Goal: Task Accomplishment & Management: Complete application form

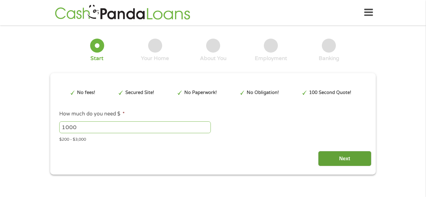
click at [339, 166] on input "Next" at bounding box center [344, 158] width 53 height 15
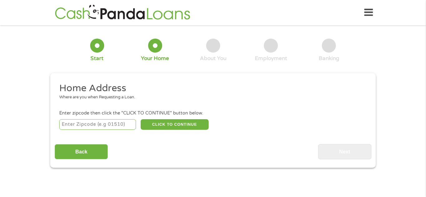
click at [104, 129] on input "number" at bounding box center [97, 124] width 77 height 11
type input "38053"
click at [154, 130] on button "CLICK TO CONTINUE" at bounding box center [175, 124] width 68 height 11
type input "38053"
type input "Millington"
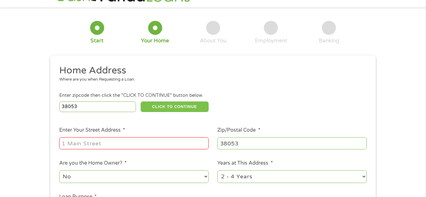
scroll to position [32, 0]
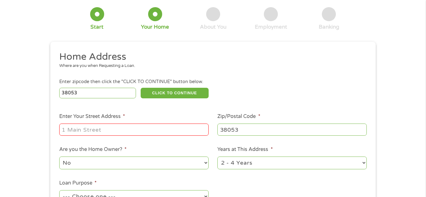
click at [144, 136] on input "Enter Your Street Address *" at bounding box center [133, 130] width 149 height 12
type input "[STREET_ADDRESS][PERSON_NAME]"
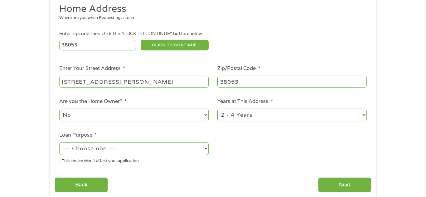
scroll to position [80, 0]
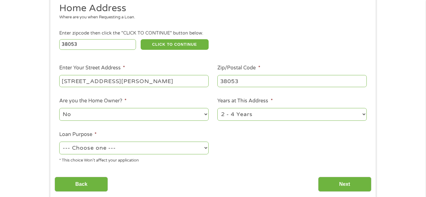
click at [152, 155] on select "--- Choose one --- Pay Bills Debt Consolidation Home Improvement Major Purchase…" at bounding box center [133, 148] width 149 height 13
select select "paybills"
click at [59, 151] on select "--- Choose one --- Pay Bills Debt Consolidation Home Improvement Major Purchase…" at bounding box center [133, 148] width 149 height 13
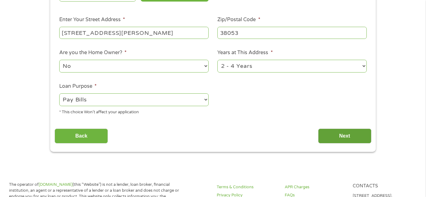
scroll to position [128, 0]
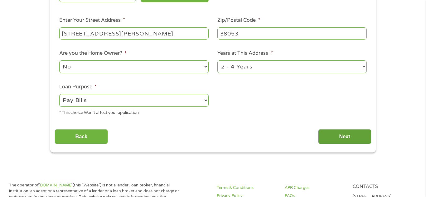
click at [335, 145] on input "Next" at bounding box center [344, 136] width 53 height 15
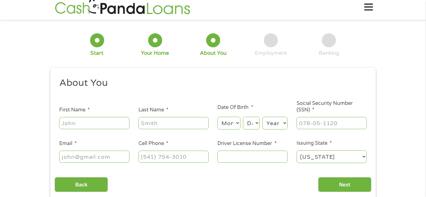
scroll to position [0, 0]
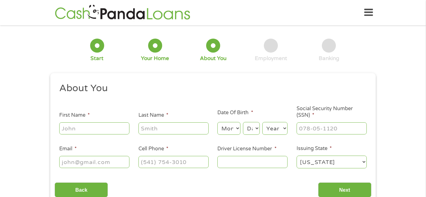
click at [168, 93] on h2 "About You" at bounding box center [210, 88] width 303 height 12
click at [98, 134] on input "First Name *" at bounding box center [94, 129] width 70 height 12
type input "Genna"
type input "[PERSON_NAME]"
type input "[EMAIL_ADDRESS][DOMAIN_NAME]"
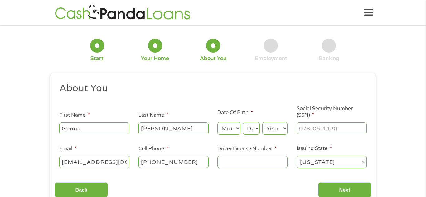
click at [196, 168] on input "[PHONE_NUMBER]" at bounding box center [174, 162] width 70 height 12
type input "[PHONE_NUMBER]"
click at [232, 134] on select "Month 1 2 3 4 5 6 7 8 9 10 11 12" at bounding box center [228, 128] width 23 height 13
select select "11"
click at [217, 124] on select "Month 1 2 3 4 5 6 7 8 9 10 11 12" at bounding box center [228, 128] width 23 height 13
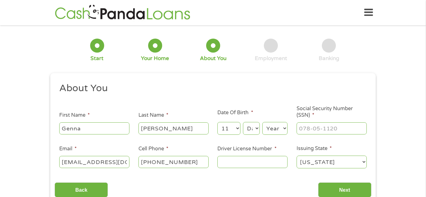
click at [248, 130] on select "Day 1 2 3 4 5 6 7 8 9 10 11 12 13 14 15 16 17 18 19 20 21 22 23 24 25 26 27 28 …" at bounding box center [251, 128] width 17 height 13
select select "20"
click at [243, 124] on select "Day 1 2 3 4 5 6 7 8 9 10 11 12 13 14 15 16 17 18 19 20 21 22 23 24 25 26 27 28 …" at bounding box center [251, 128] width 17 height 13
click at [270, 131] on select "Year [DATE] 2006 2005 2004 2003 2002 2001 2000 1999 1998 1997 1996 1995 1994 19…" at bounding box center [274, 128] width 25 height 13
select select "1986"
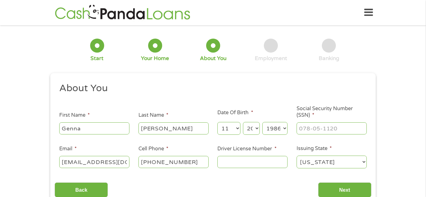
click at [262, 124] on select "Year [DATE] 2006 2005 2004 2003 2002 2001 2000 1999 1998 1997 1996 1995 1994 19…" at bounding box center [274, 128] width 25 height 13
click at [334, 132] on input "___-__-____" at bounding box center [332, 129] width 70 height 12
type input "411-55-6368"
click at [260, 163] on input "Driver License Number *" at bounding box center [252, 162] width 70 height 12
type input "106931020"
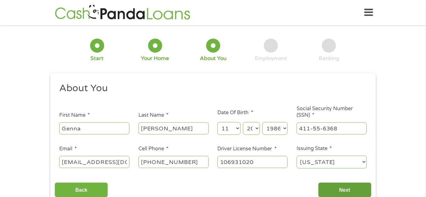
click at [331, 191] on input "Next" at bounding box center [344, 190] width 53 height 15
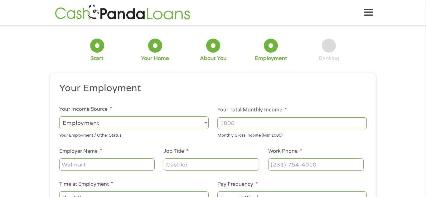
scroll to position [2, 2]
click at [134, 125] on select "--- Choose one --- Employment [DEMOGRAPHIC_DATA] Benefits" at bounding box center [133, 123] width 149 height 13
click at [237, 126] on input "Your Total Monthly Income *" at bounding box center [291, 124] width 149 height 12
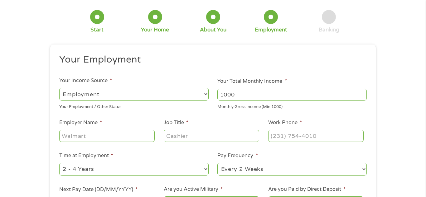
scroll to position [31, 0]
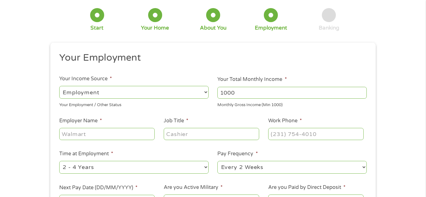
type input "1000"
click at [116, 139] on input "Employer Name *" at bounding box center [106, 134] width 95 height 12
type input "amazon"
click at [191, 140] on input "Job Title *" at bounding box center [211, 134] width 95 height 12
type input "picker"
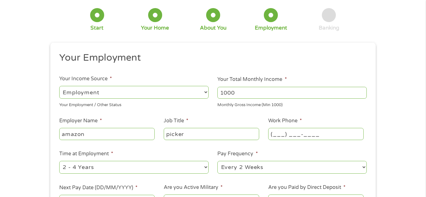
click at [295, 140] on input "(___) ___-____" at bounding box center [315, 134] width 95 height 12
type input "[PHONE_NUMBER]"
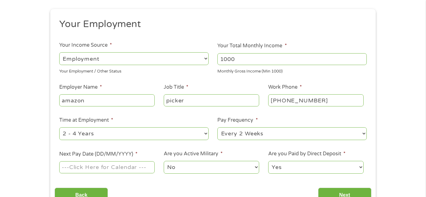
scroll to position [72, 0]
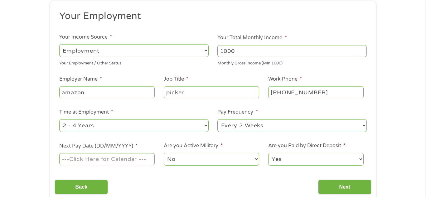
click at [303, 129] on select "--- Choose one --- Every 2 Weeks Every Week Monthly Semi-Monthly" at bounding box center [291, 125] width 149 height 13
select select "weekly"
click at [217, 124] on select "--- Choose one --- Every 2 Weeks Every Week Monthly Semi-Monthly" at bounding box center [291, 125] width 149 height 13
click at [98, 165] on input "Next Pay Date (DD/MM/YYYY) *" at bounding box center [106, 160] width 95 height 12
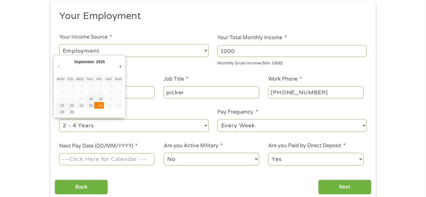
type input "[DATE]"
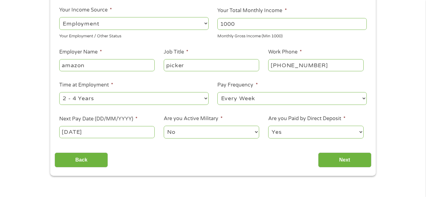
scroll to position [121, 0]
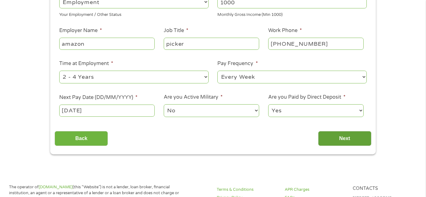
click at [333, 144] on input "Next" at bounding box center [344, 138] width 53 height 15
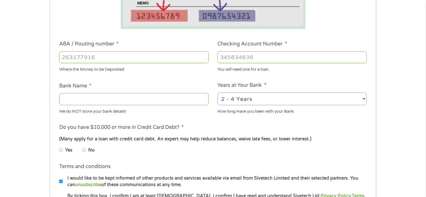
scroll to position [147, 0]
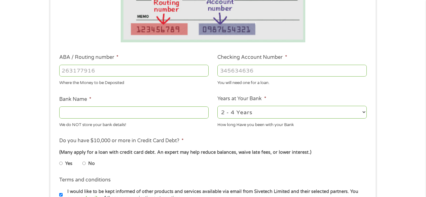
click at [108, 73] on input "ABA / Routing number *" at bounding box center [133, 71] width 149 height 12
drag, startPoint x: 95, startPoint y: 77, endPoint x: 61, endPoint y: 76, distance: 34.0
click at [61, 76] on input "83134114" at bounding box center [133, 71] width 149 height 12
click at [226, 76] on input "Checking Account Number *" at bounding box center [291, 71] width 149 height 12
click at [130, 75] on input "83134114" at bounding box center [133, 71] width 149 height 12
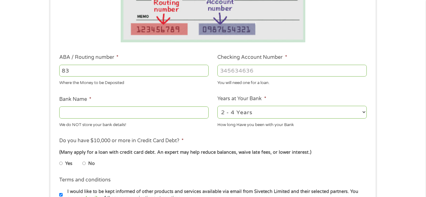
type input "8"
type input "084201278"
type input "BANCORPSOUTH BANK"
type input "084201278"
click at [236, 74] on input "Checking Account Number *" at bounding box center [291, 71] width 149 height 12
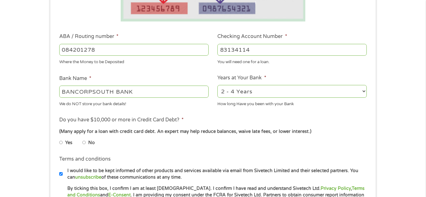
scroll to position [171, 0]
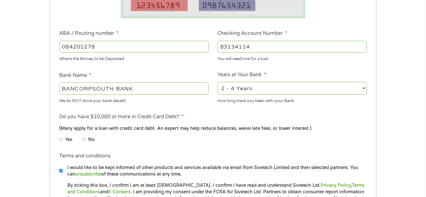
type input "83134114"
click at [86, 145] on input "No" at bounding box center [84, 140] width 4 height 10
radio input "true"
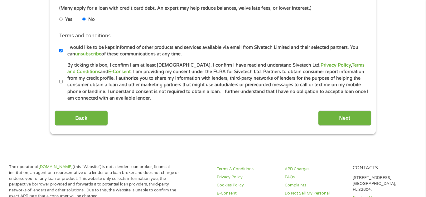
scroll to position [291, 0]
click at [61, 87] on input "By ticking this box, I confirm I am at least [DEMOGRAPHIC_DATA]. I confirm I ha…" at bounding box center [61, 82] width 4 height 10
checkbox input "true"
click at [329, 126] on input "Next" at bounding box center [344, 117] width 53 height 15
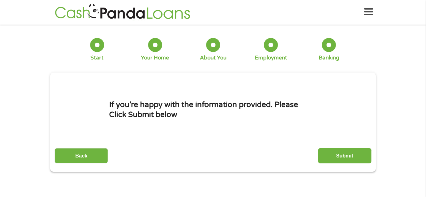
scroll to position [0, 0]
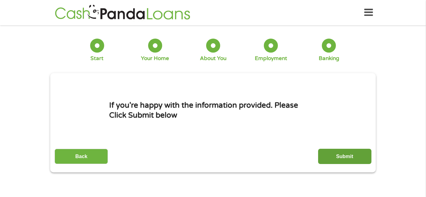
click at [339, 159] on input "Submit" at bounding box center [344, 156] width 53 height 15
